Goal: Communication & Community: Answer question/provide support

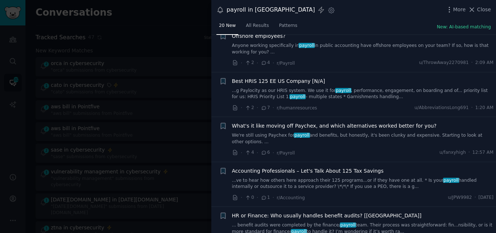
scroll to position [208, 0]
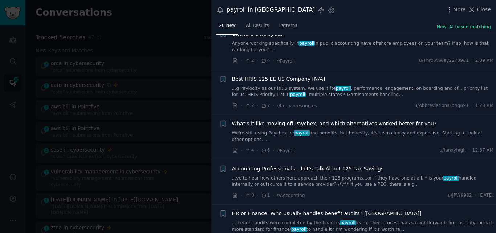
click at [320, 85] on link "...g Paylocity as our HRIS system. We use it for payroll , performance, engagem…" at bounding box center [363, 91] width 262 height 13
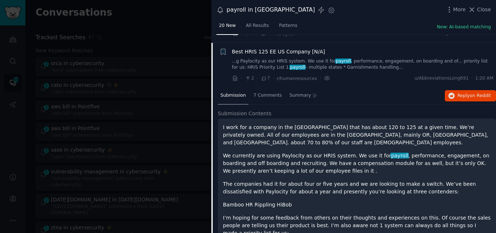
scroll to position [217, 0]
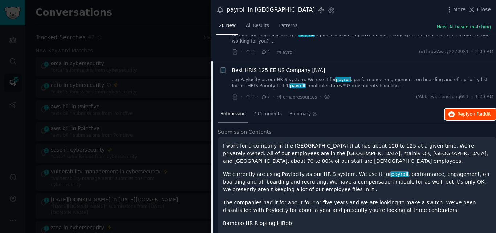
click at [467, 111] on span "Reply on Reddit" at bounding box center [474, 114] width 33 height 7
click at [261, 66] on span "Best HRIS 125 EE US Company [N/A]" at bounding box center [278, 70] width 93 height 8
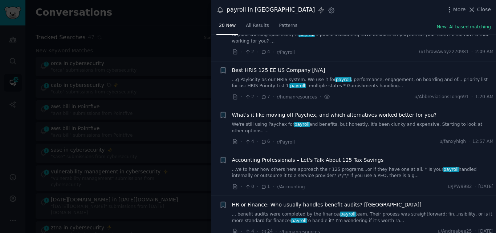
scroll to position [206, 0]
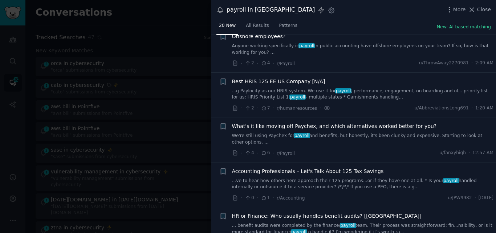
click at [302, 122] on span "What's it like moving off Paychex, and which alternatives worked better for you?" at bounding box center [334, 126] width 205 height 8
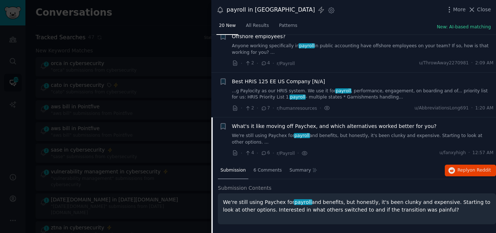
scroll to position [281, 0]
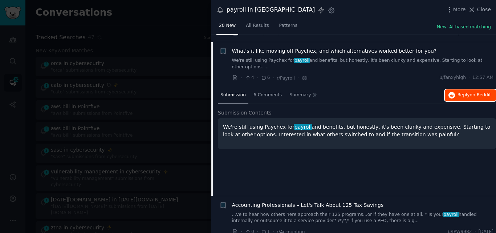
click at [467, 89] on button "Reply on Reddit" at bounding box center [470, 95] width 51 height 12
